Goal: Navigation & Orientation: Find specific page/section

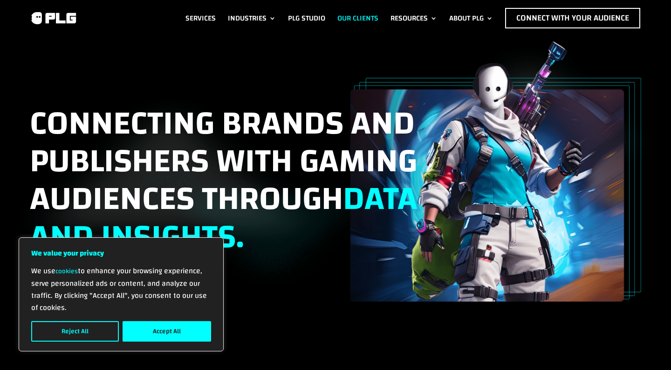
click at [346, 14] on link "Our Clients" at bounding box center [357, 18] width 41 height 20
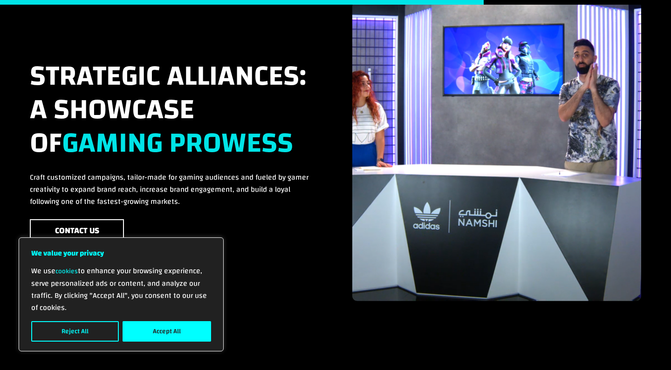
scroll to position [935, 0]
